Goal: Transaction & Acquisition: Book appointment/travel/reservation

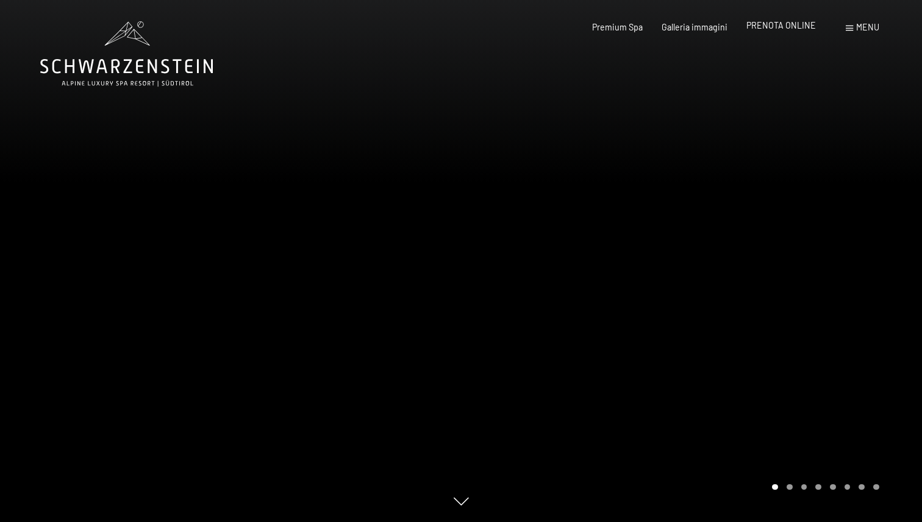
click at [783, 24] on span "PRENOTA ONLINE" at bounding box center [780, 25] width 69 height 10
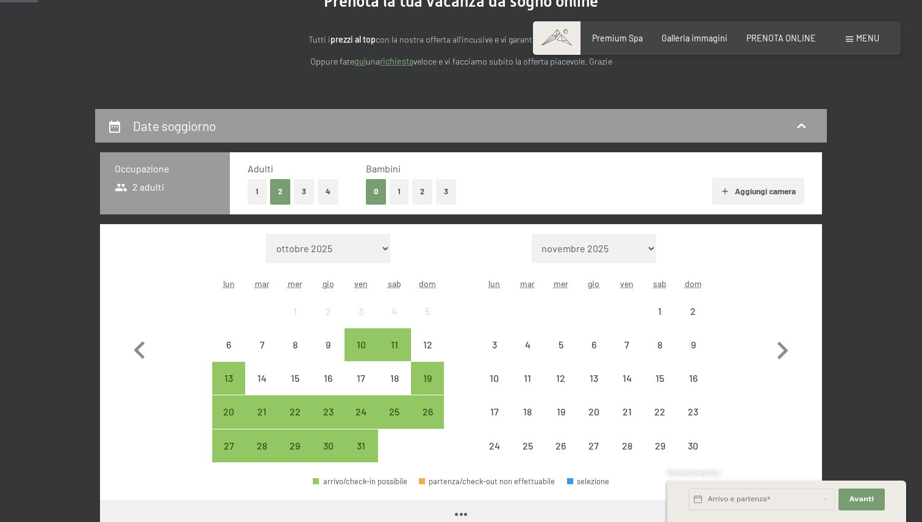
scroll to position [157, 0]
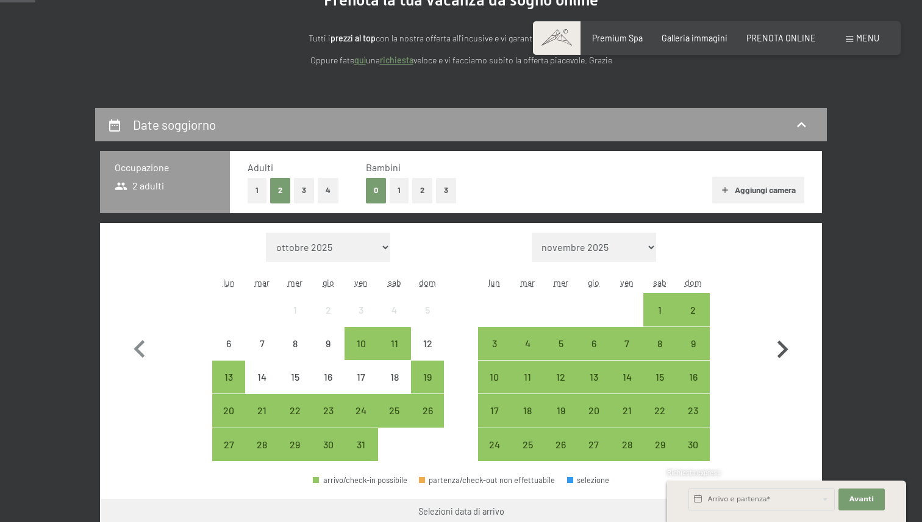
click at [786, 352] on icon "button" at bounding box center [781, 349] width 35 height 35
select select "2025-11-01"
select select "2025-12-01"
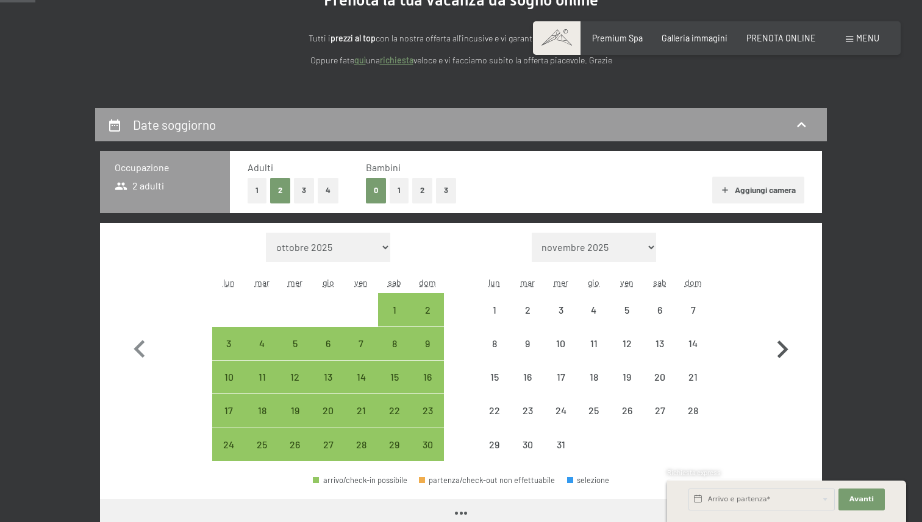
select select "2025-11-01"
select select "2025-12-01"
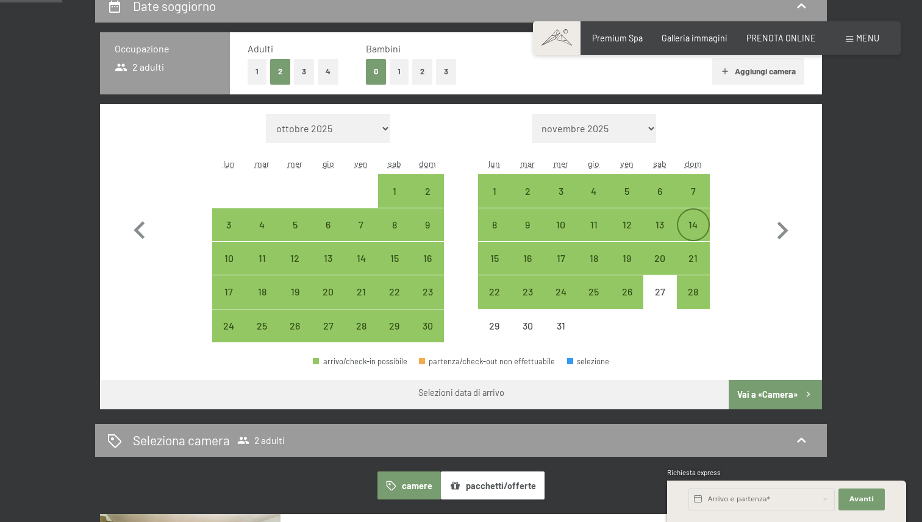
scroll to position [276, 0]
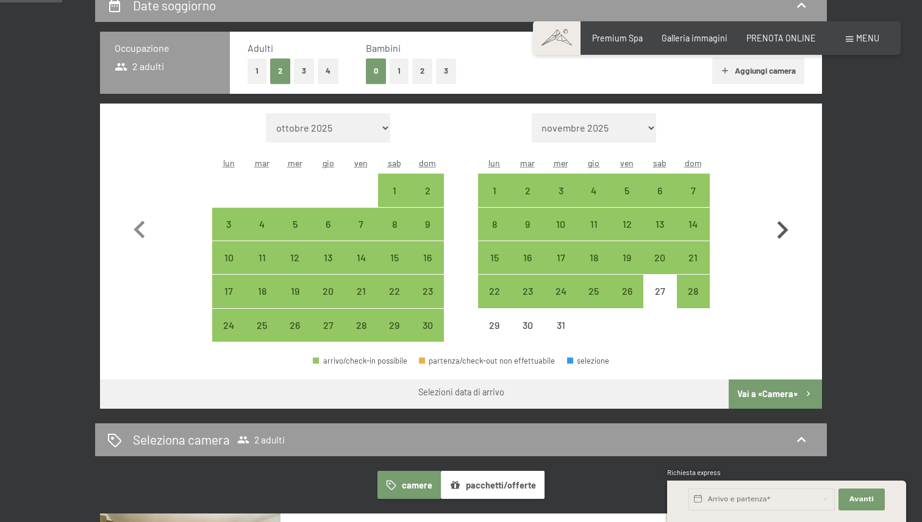
click at [782, 226] on icon "button" at bounding box center [782, 230] width 11 height 18
select select "2025-12-01"
select select "2026-01-01"
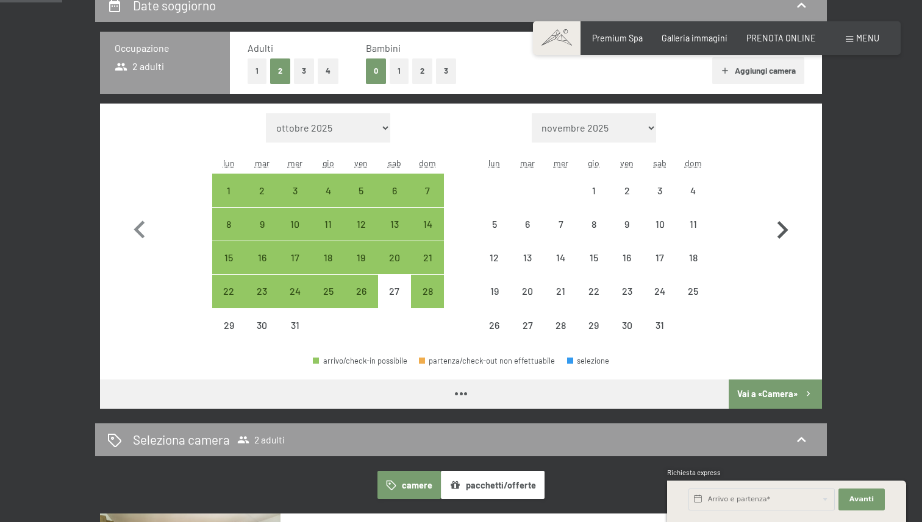
select select "2025-12-01"
select select "2026-01-01"
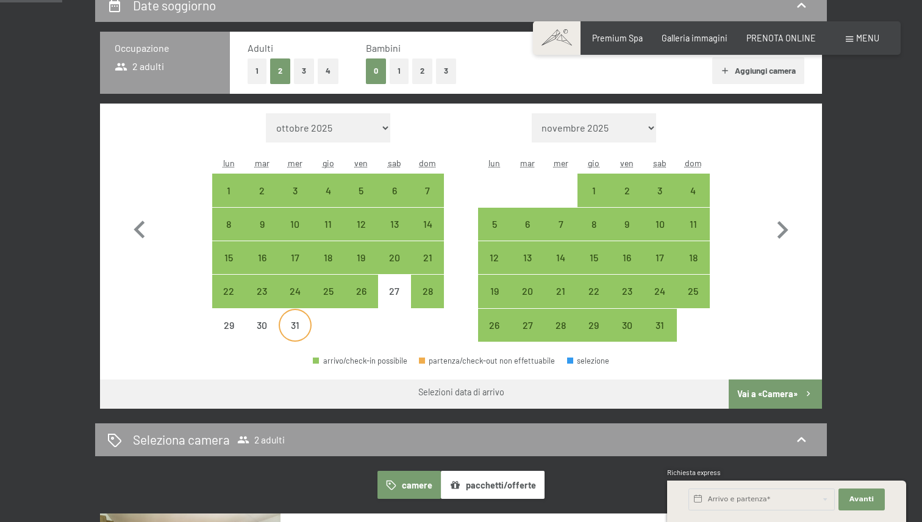
click at [294, 326] on div "31" at bounding box center [295, 336] width 30 height 30
select select "2025-12-01"
select select "2026-01-01"
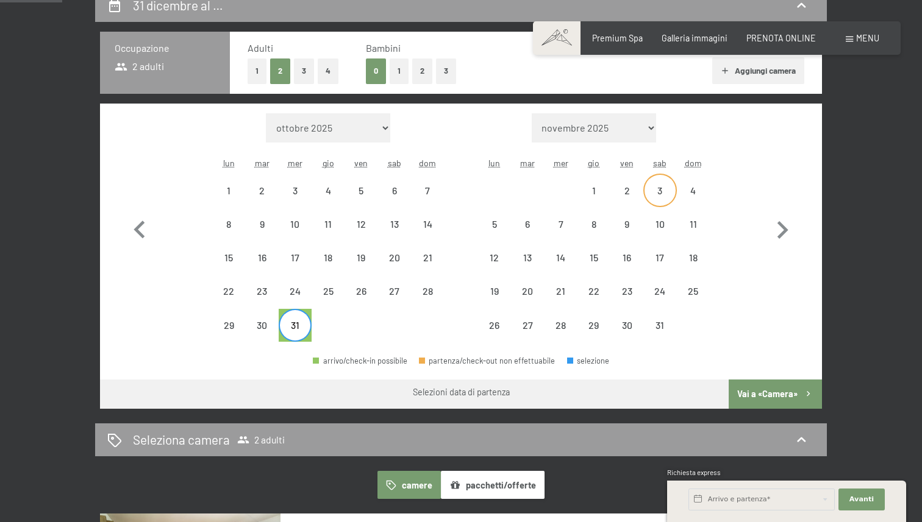
click at [658, 194] on div "3" at bounding box center [659, 201] width 30 height 30
select select "2025-12-01"
select select "2026-01-01"
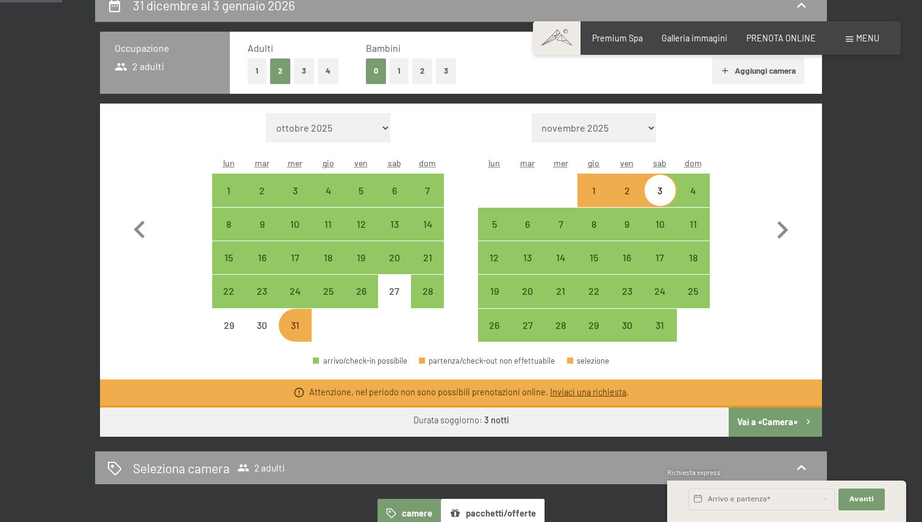
click at [425, 295] on span "Consenso marketing*" at bounding box center [389, 296] width 92 height 12
click at [336, 295] on input "Consenso marketing*" at bounding box center [330, 296] width 12 height 12
checkbox input "false"
click at [428, 294] on div "28" at bounding box center [427, 301] width 30 height 30
select select "2025-12-01"
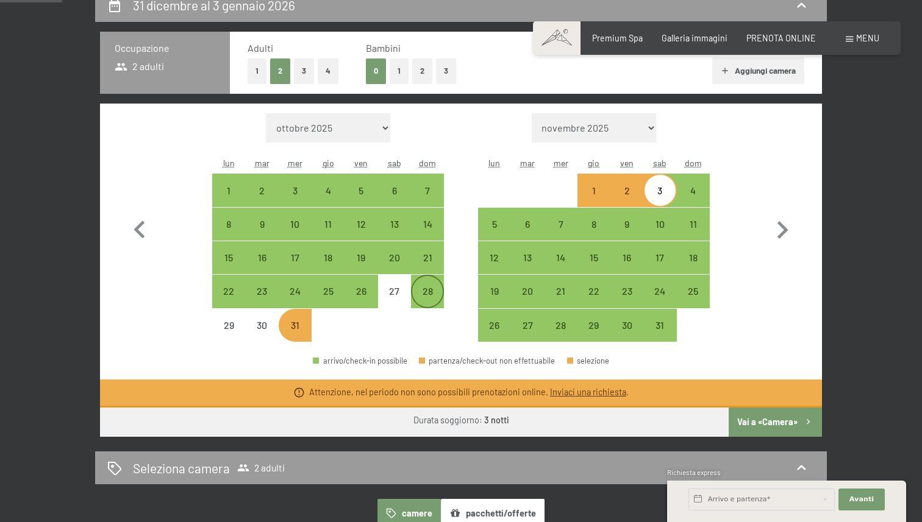
select select "2026-01-01"
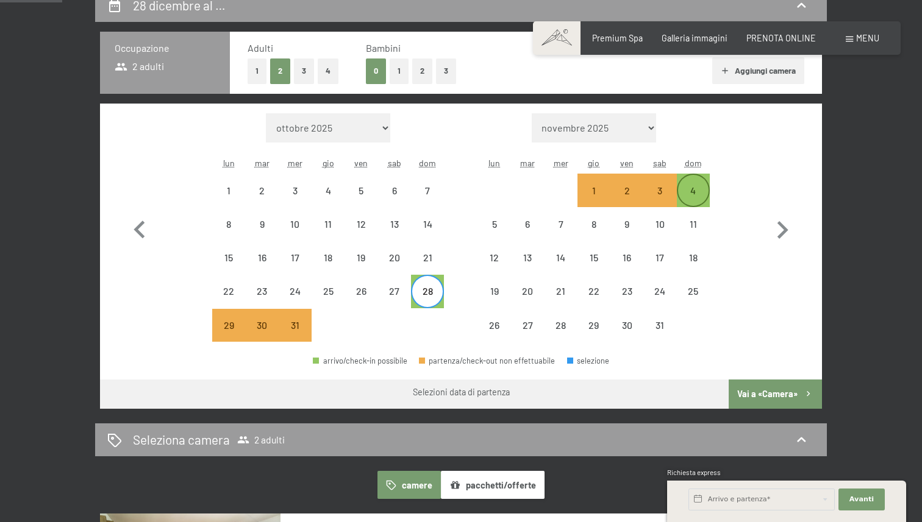
click at [697, 187] on div "4" at bounding box center [693, 201] width 30 height 30
select select "2025-12-01"
select select "2026-01-01"
